Goal: Check status: Check status

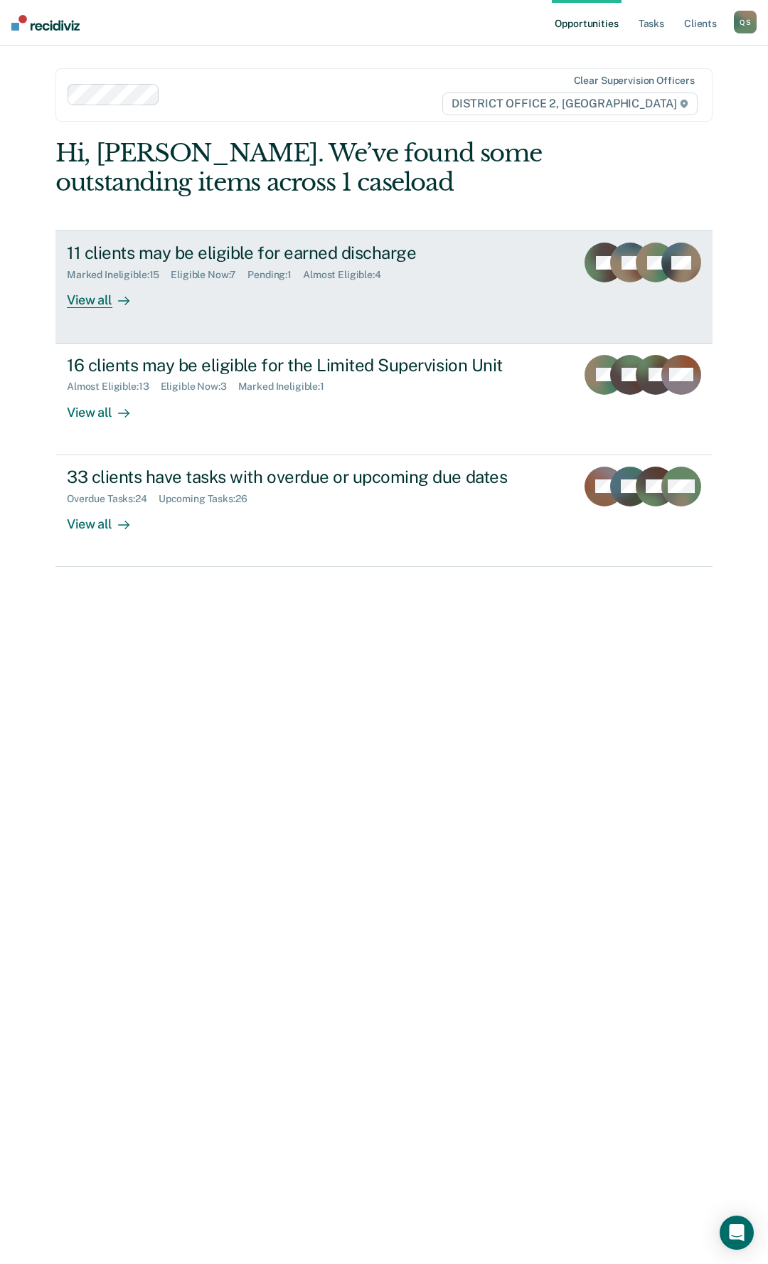
click at [90, 305] on div "View all" at bounding box center [107, 295] width 80 height 28
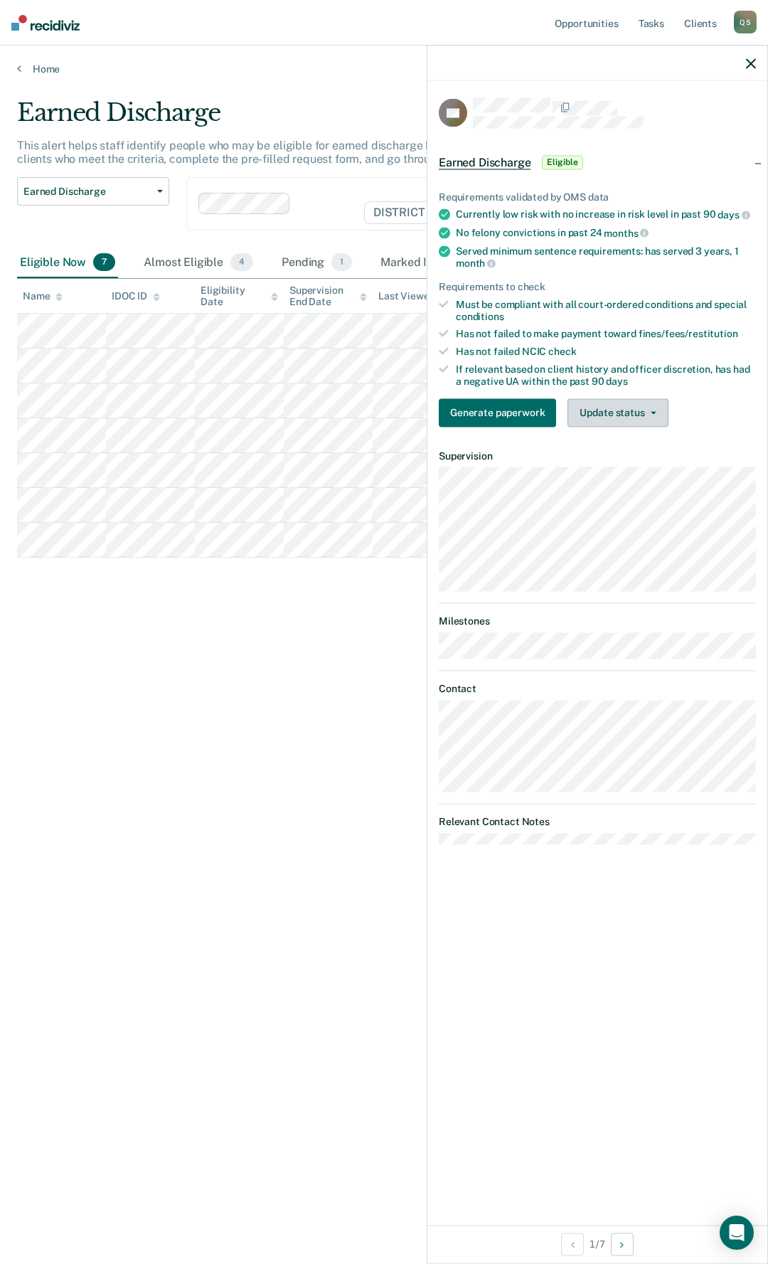
click at [652, 411] on icon "button" at bounding box center [654, 412] width 6 height 3
click at [625, 467] on button "Mark Ineligible" at bounding box center [636, 469] width 137 height 23
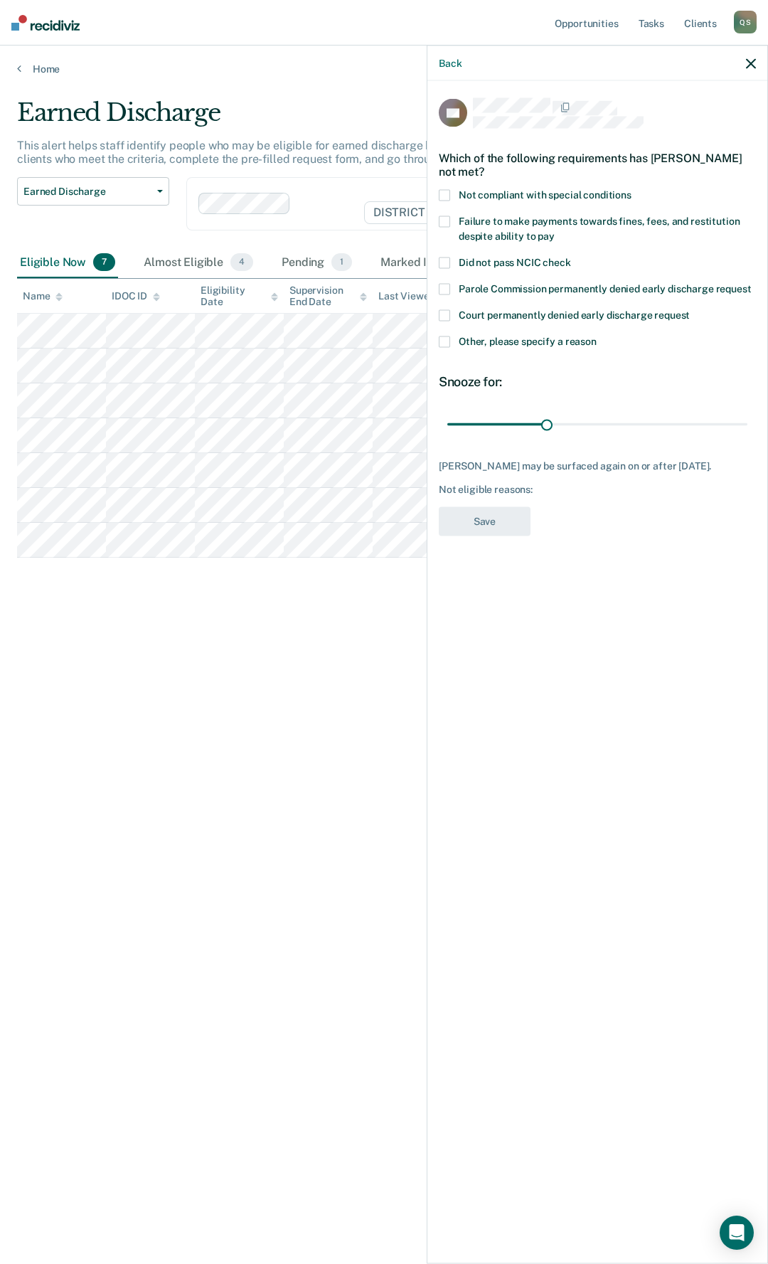
click at [440, 263] on span at bounding box center [444, 263] width 11 height 11
click at [445, 338] on span at bounding box center [444, 342] width 11 height 11
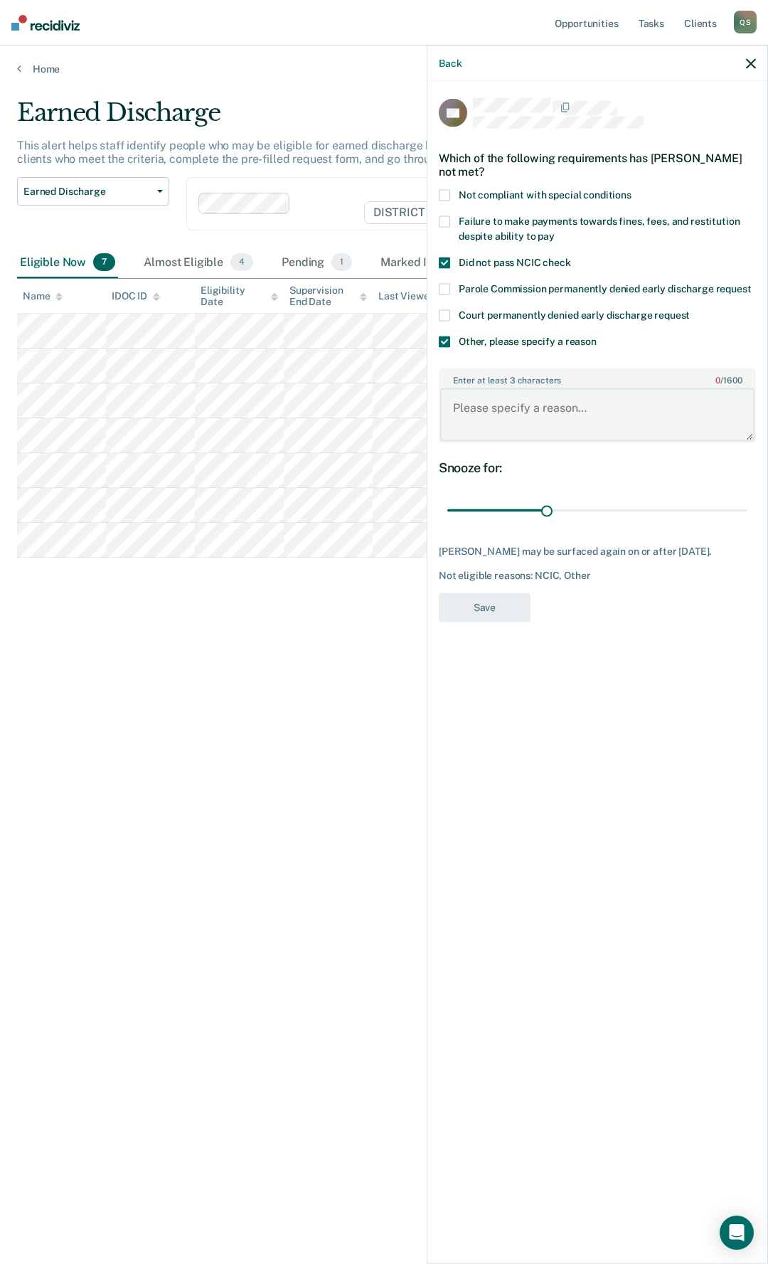
click at [499, 420] on textarea "Enter at least 3 characters 0 / 1600" at bounding box center [597, 414] width 314 height 53
type textarea "NCO"
drag, startPoint x: 545, startPoint y: 512, endPoint x: 768, endPoint y: 495, distance: 223.3
type input "90"
click at [748, 498] on input "range" at bounding box center [598, 510] width 300 height 25
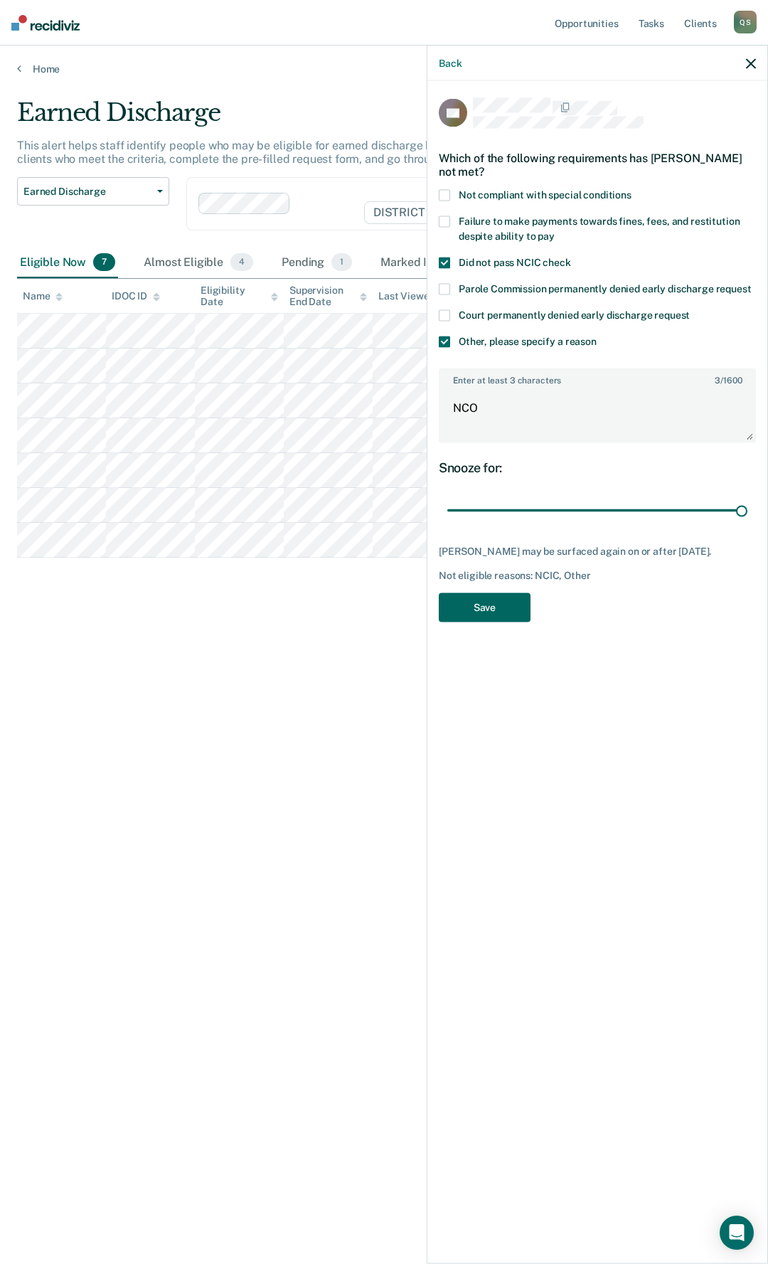
click at [480, 608] on button "Save" at bounding box center [485, 607] width 92 height 29
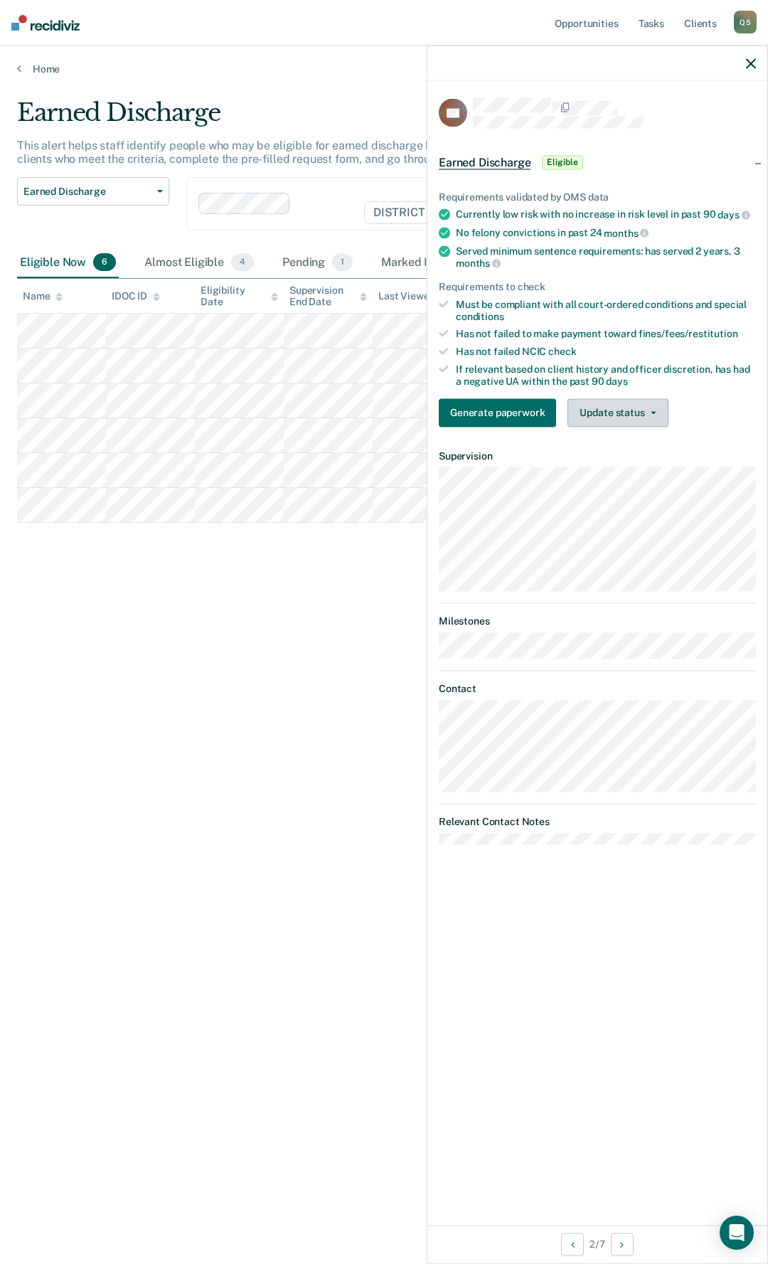
click at [655, 410] on button "Update status" at bounding box center [618, 412] width 100 height 28
click at [643, 475] on button "Mark Ineligible" at bounding box center [636, 469] width 137 height 23
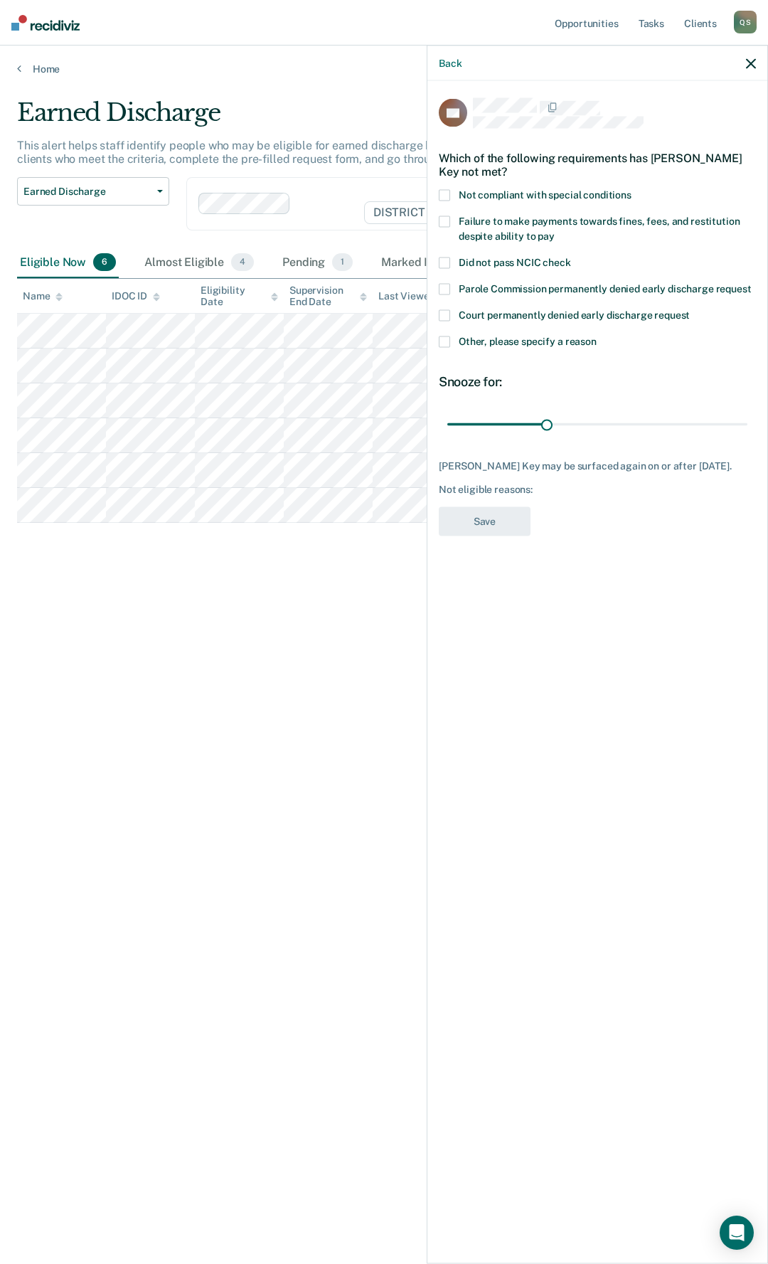
click at [449, 338] on span at bounding box center [444, 342] width 11 height 11
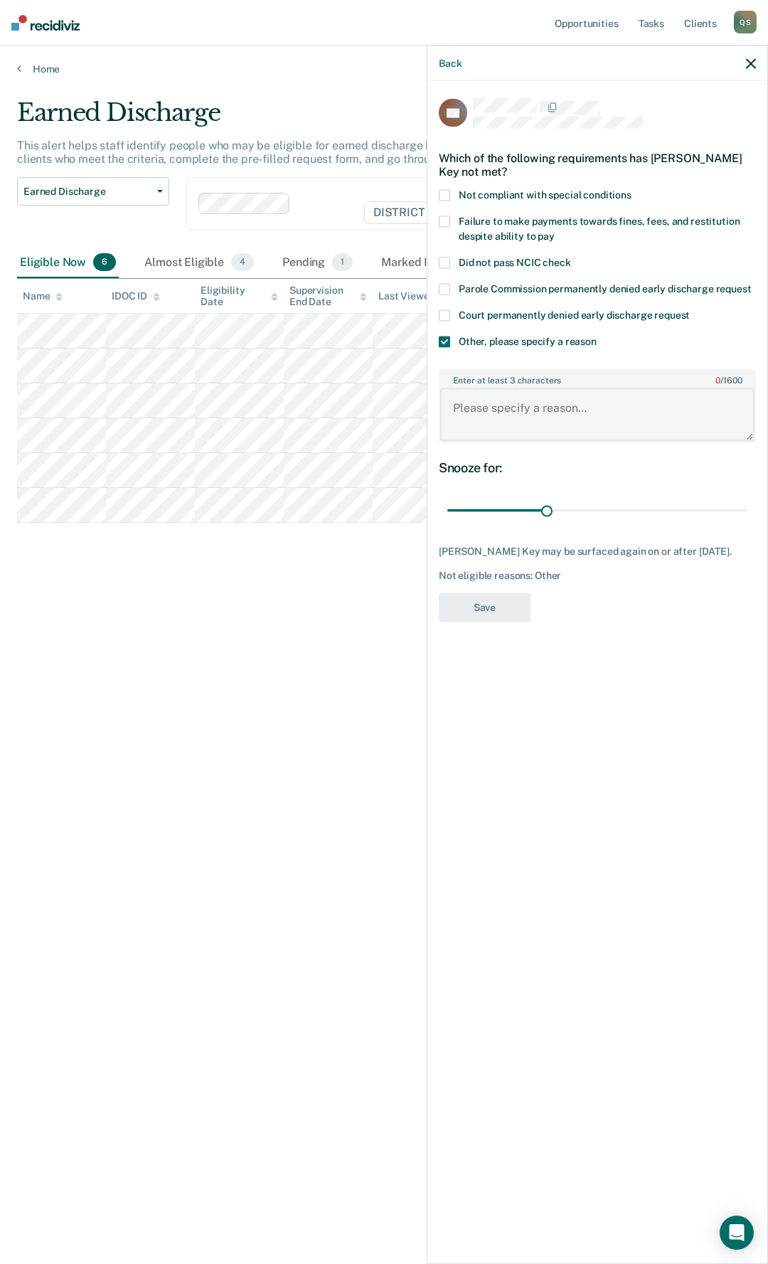
click at [524, 390] on textarea "Enter at least 3 characters 0 / 1600" at bounding box center [597, 414] width 314 height 53
type textarea "Financial obligations"
drag, startPoint x: 446, startPoint y: 218, endPoint x: 472, endPoint y: 222, distance: 26.7
click at [472, 222] on label "Failure to make payments towards fines, fees, and restitution despite ability t…" at bounding box center [597, 231] width 317 height 30
click at [501, 600] on button "Save" at bounding box center [485, 607] width 92 height 29
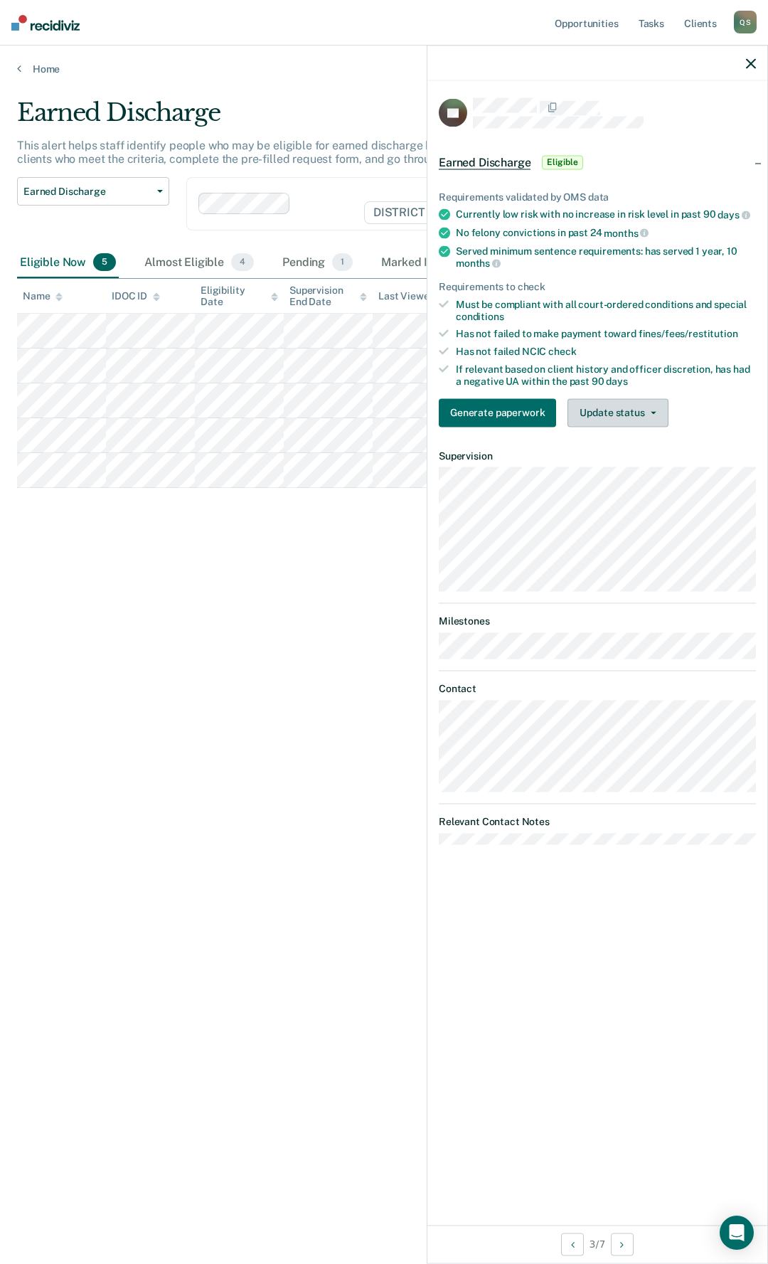
click at [630, 410] on button "Update status" at bounding box center [618, 412] width 100 height 28
click at [615, 469] on button "Mark Ineligible" at bounding box center [636, 469] width 137 height 23
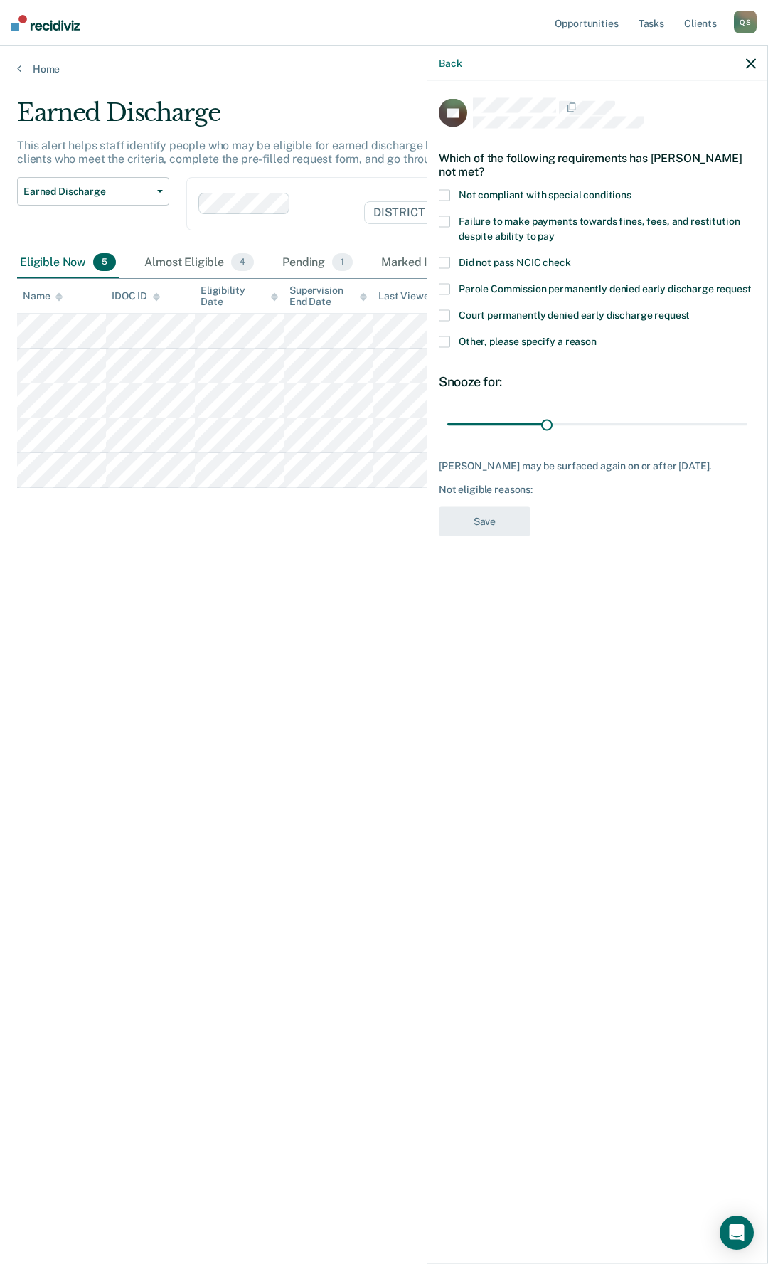
click at [445, 339] on span at bounding box center [444, 342] width 11 height 11
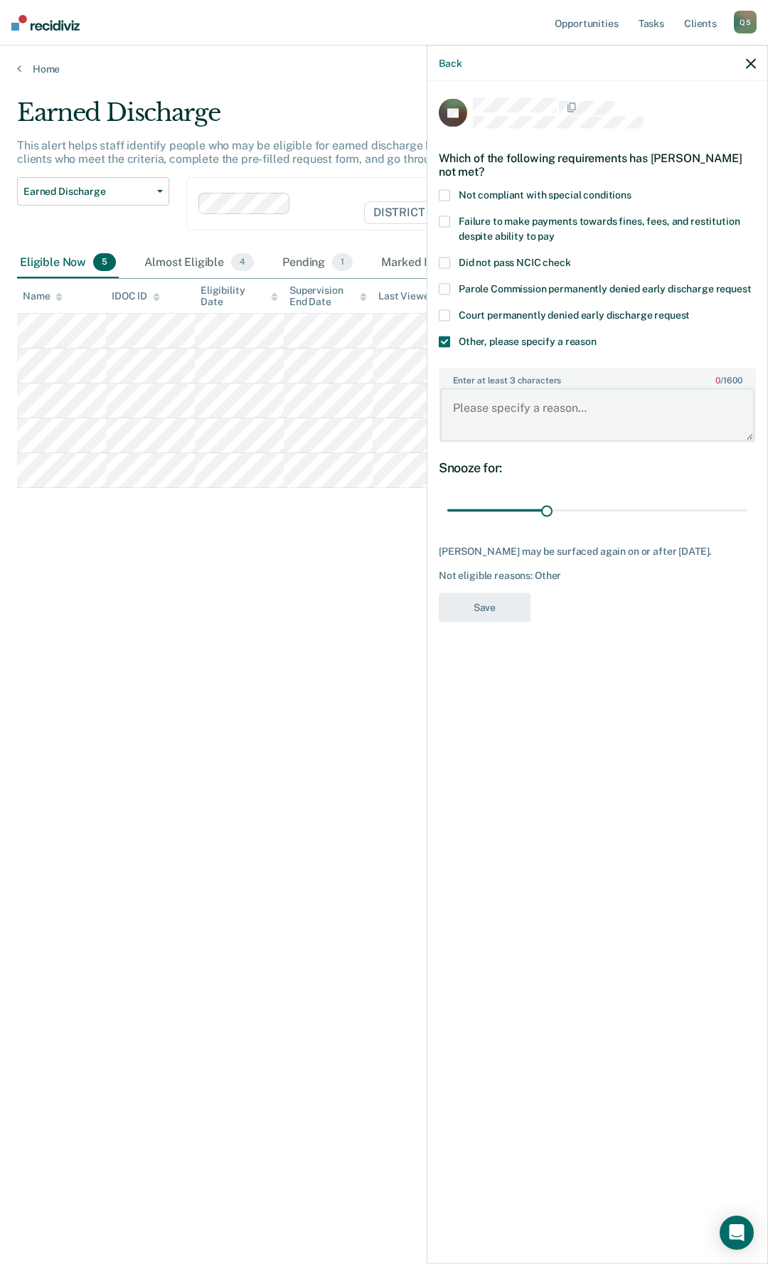
click at [504, 393] on textarea "Enter at least 3 characters 0 / 1600" at bounding box center [597, 414] width 314 height 53
type textarea "Unable to complete home visit"
click at [509, 610] on button "Save" at bounding box center [485, 607] width 92 height 29
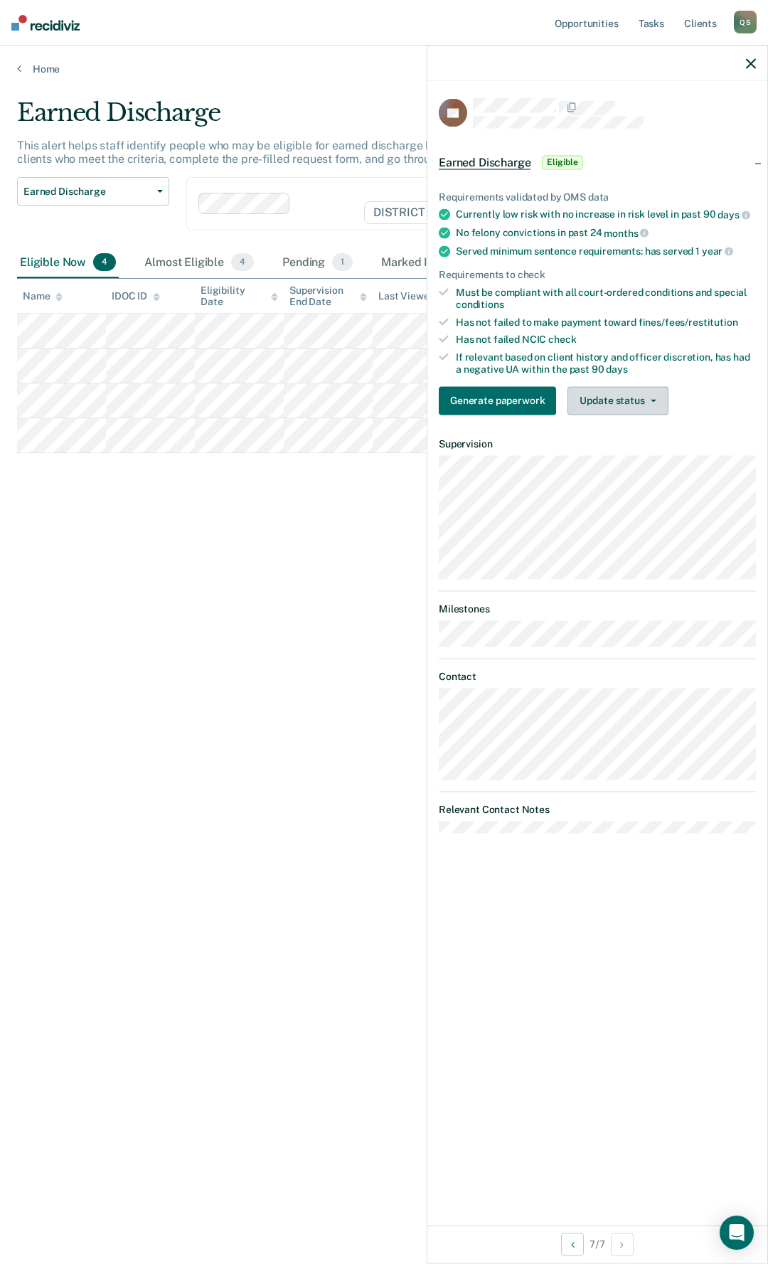
click at [630, 401] on button "Update status" at bounding box center [618, 400] width 100 height 28
click at [626, 458] on button "Mark Ineligible" at bounding box center [636, 457] width 137 height 23
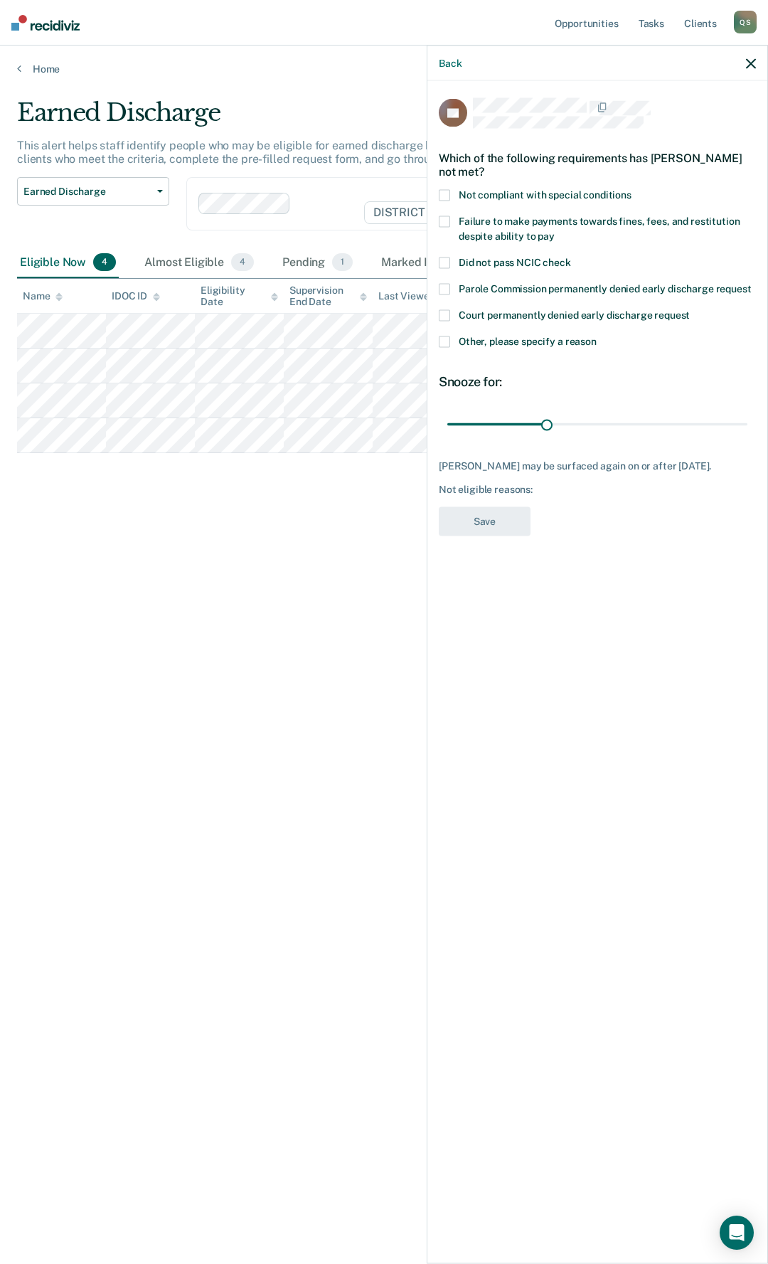
click at [448, 341] on span at bounding box center [444, 342] width 11 height 11
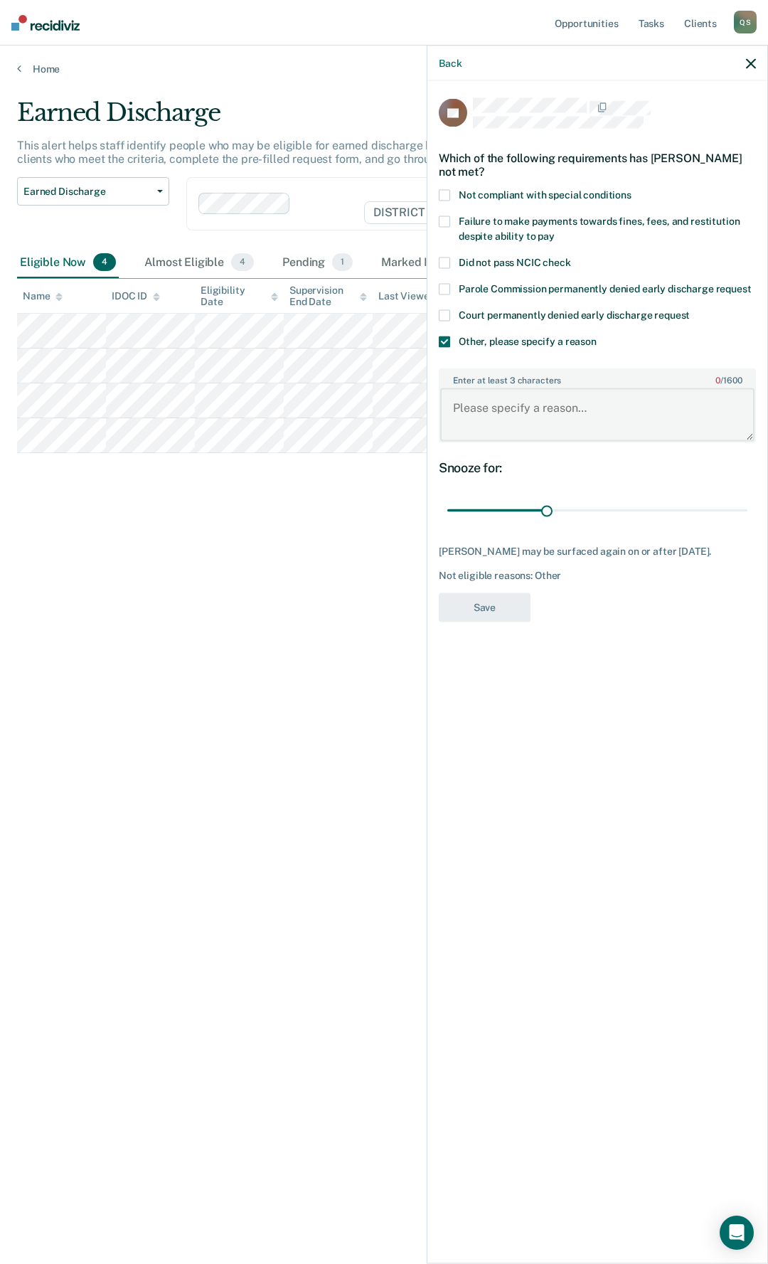
click at [507, 425] on textarea "Enter at least 3 characters 0 / 1600" at bounding box center [597, 414] width 314 height 53
type textarea "Still has jail time to serve"
click at [487, 612] on button "Save" at bounding box center [485, 607] width 92 height 29
click at [235, 544] on div "Earned Discharge This alert helps staff identify people who may be eligible for…" at bounding box center [384, 627] width 734 height 1059
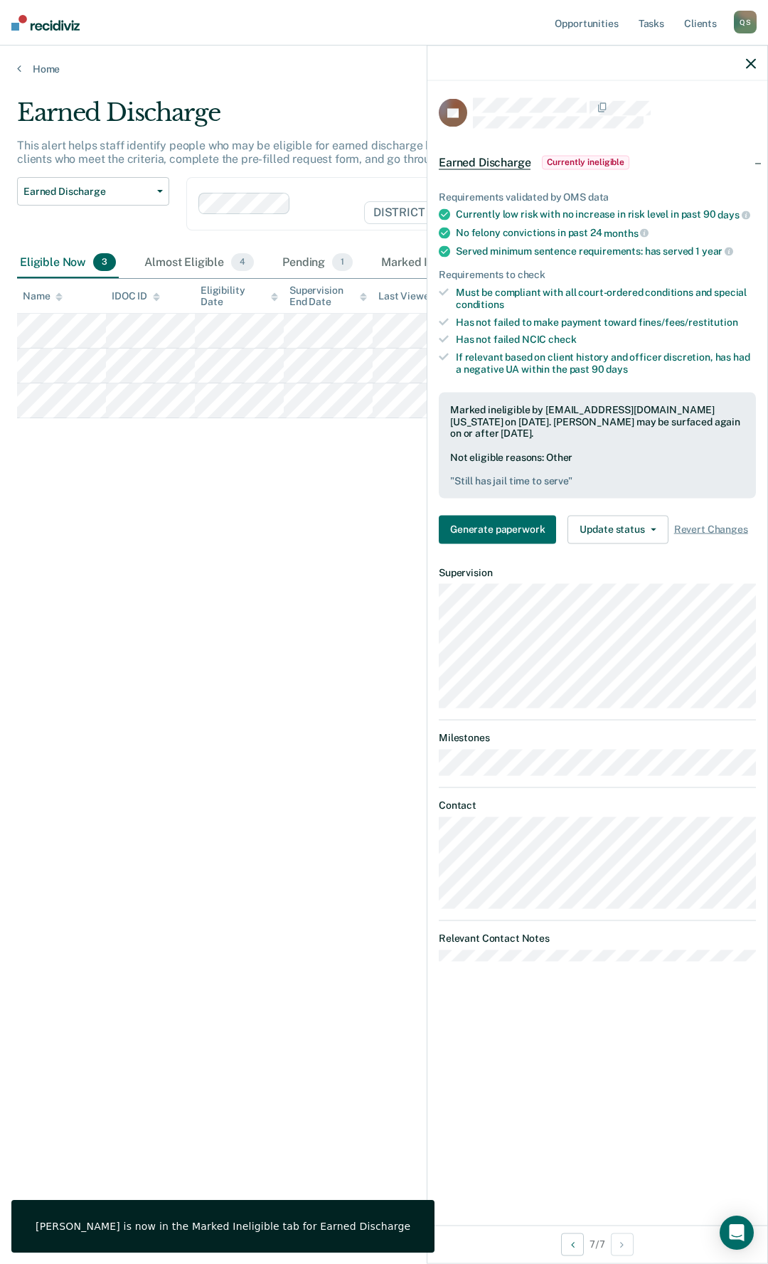
click at [731, 65] on div at bounding box center [598, 64] width 340 height 36
click at [744, 65] on div at bounding box center [598, 64] width 340 height 36
click at [748, 63] on icon "button" at bounding box center [751, 63] width 10 height 10
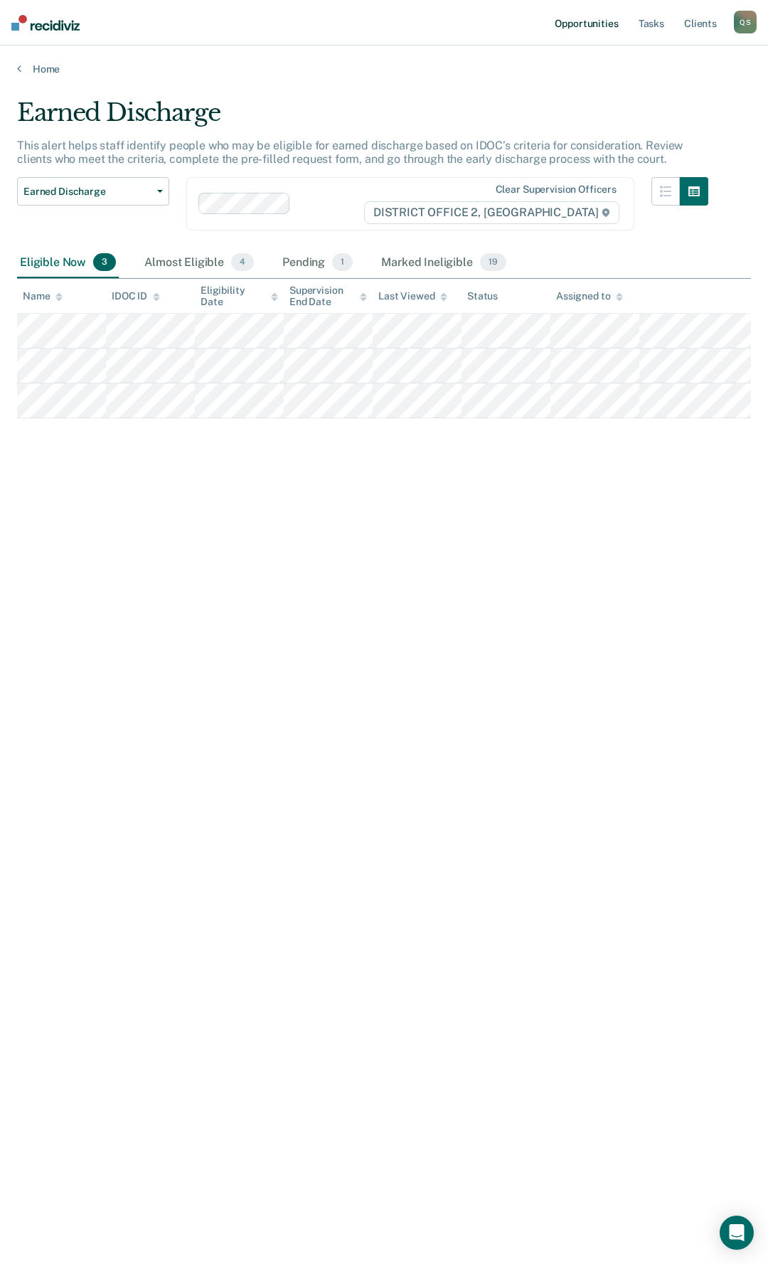
click at [609, 21] on link "Opportunities" at bounding box center [586, 23] width 69 height 46
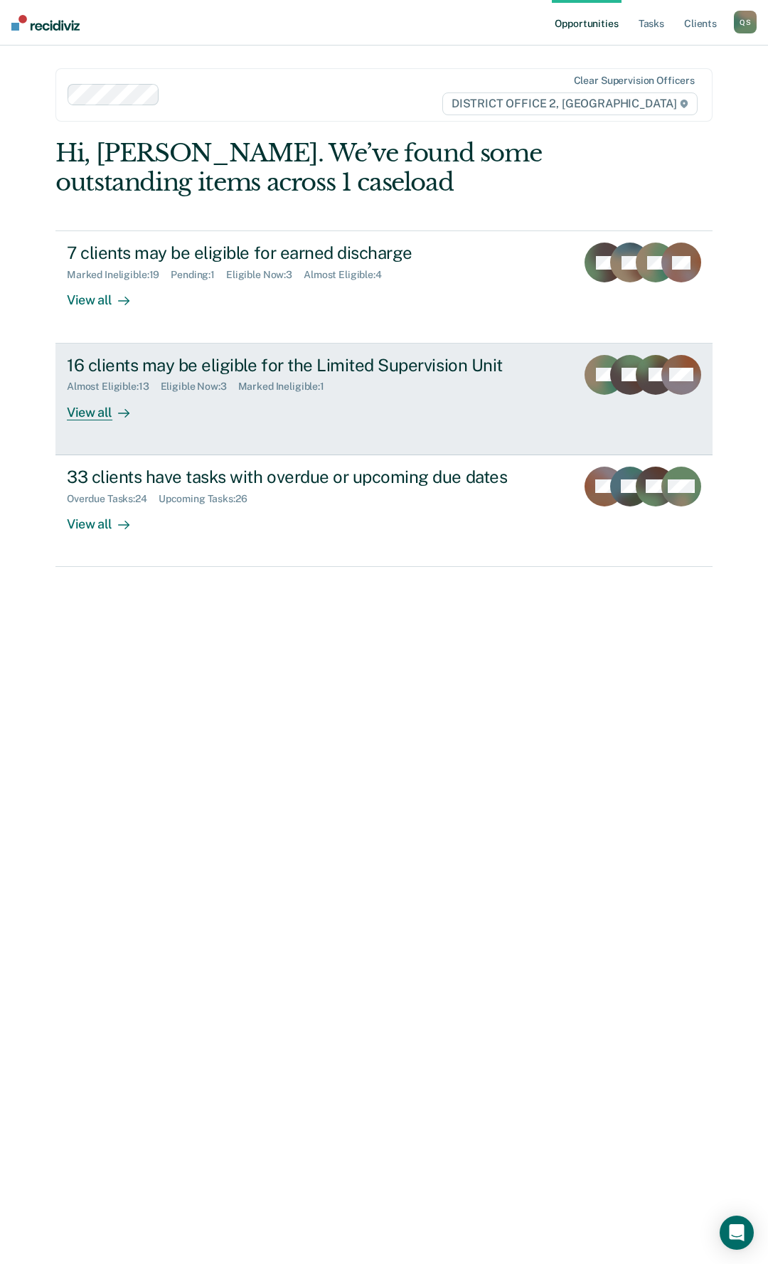
click at [90, 423] on link "16 clients may be eligible for the Limited Supervision Unit Almost Eligible : 1…" at bounding box center [383, 400] width 657 height 112
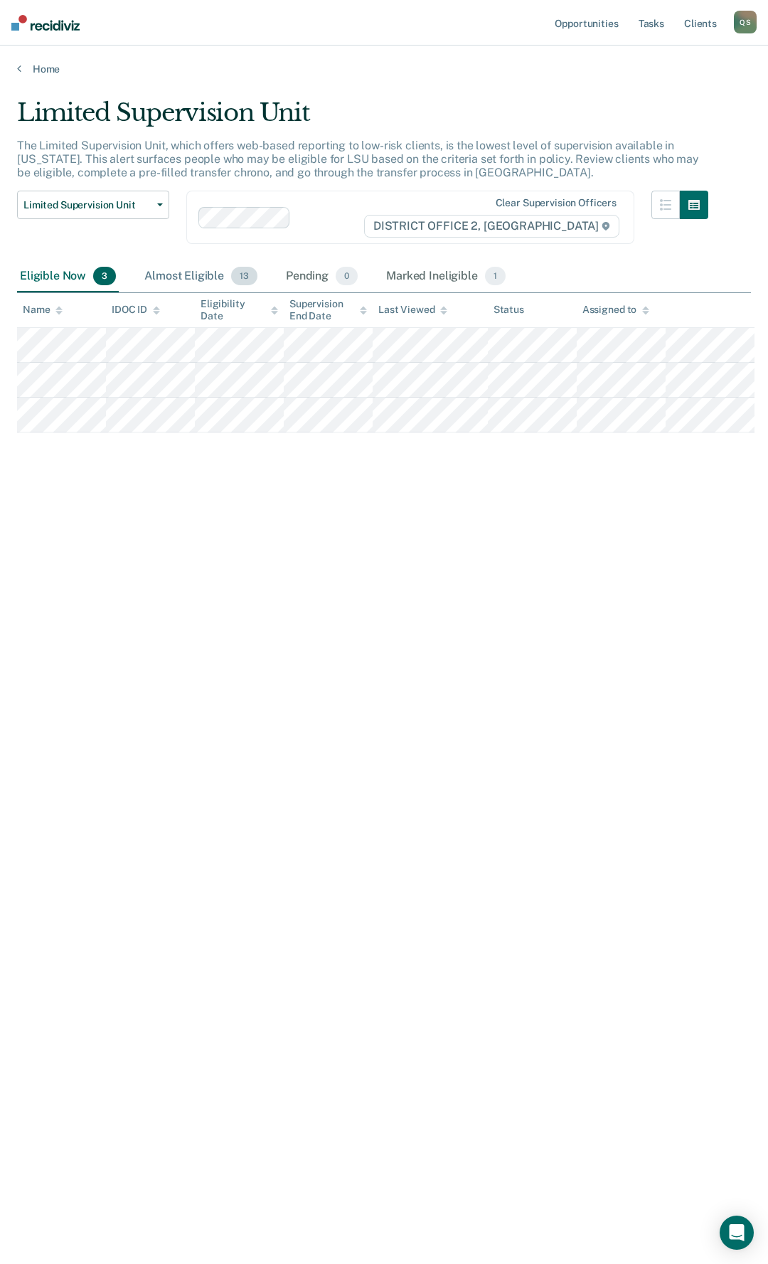
click at [194, 275] on div "Almost Eligible 13" at bounding box center [201, 276] width 119 height 31
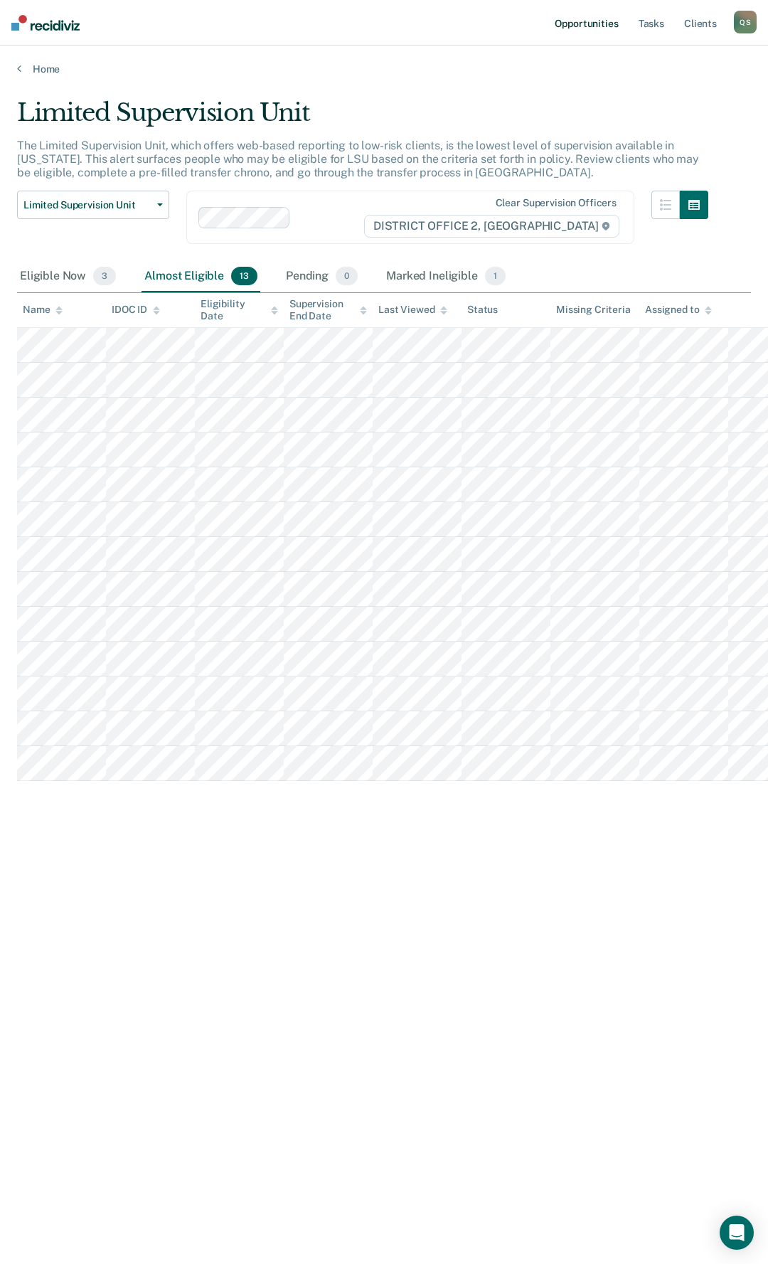
click at [604, 21] on link "Opportunities" at bounding box center [586, 23] width 69 height 46
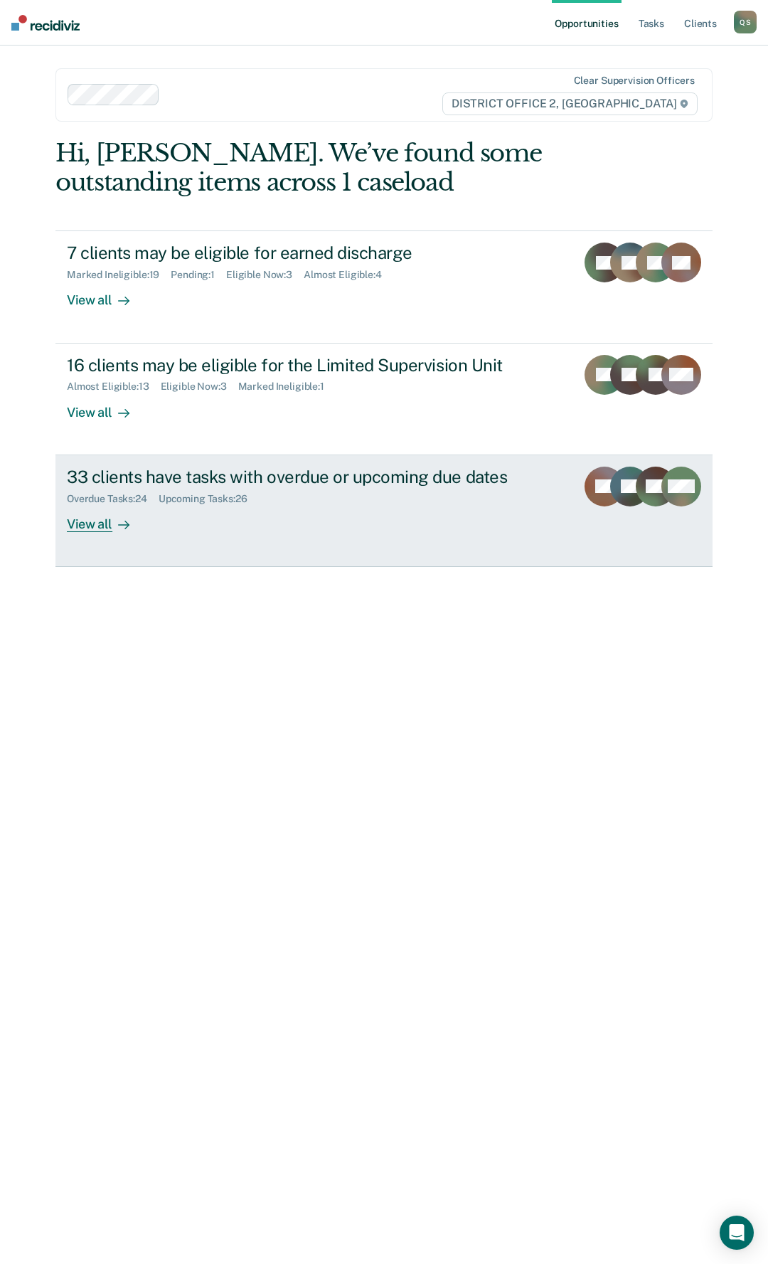
click at [224, 467] on div "33 clients have tasks with overdue or upcoming due dates" at bounding box center [316, 477] width 498 height 21
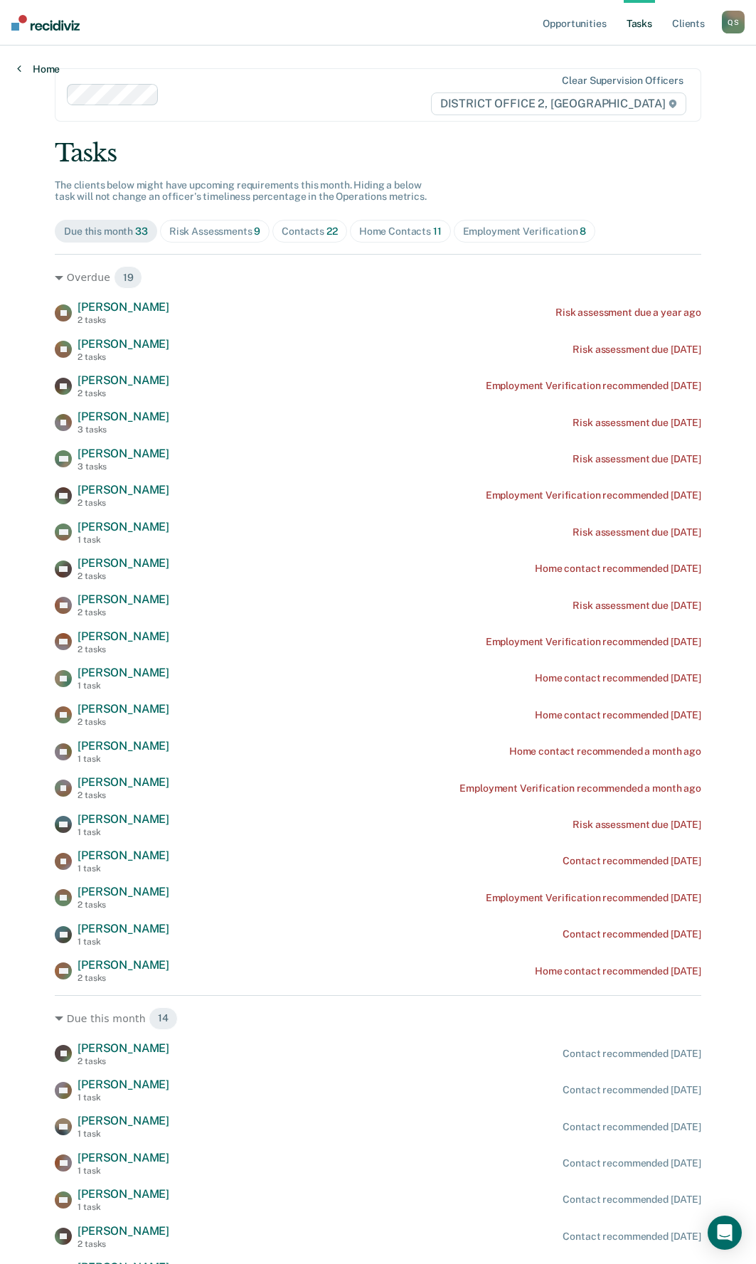
click at [20, 68] on icon at bounding box center [19, 68] width 4 height 11
